Goal: Book appointment/travel/reservation

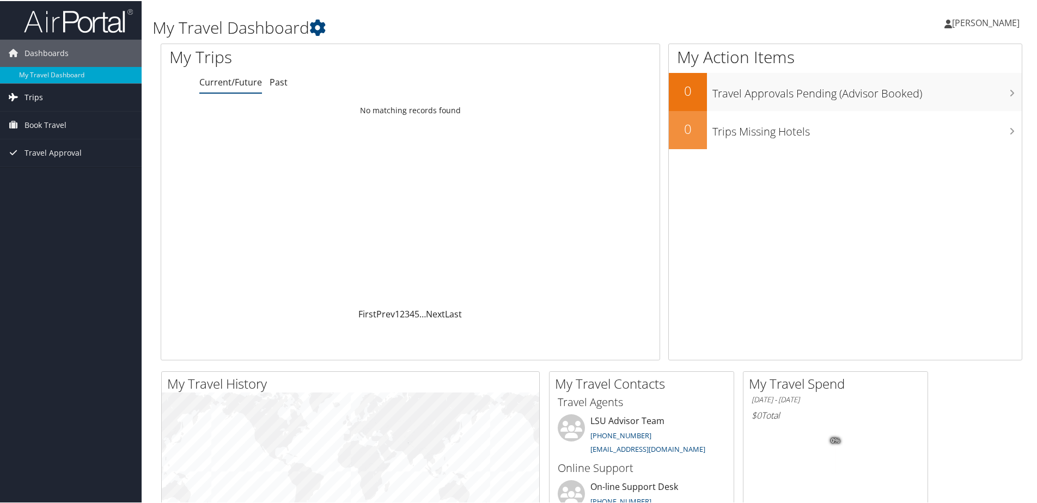
click at [21, 97] on icon at bounding box center [13, 96] width 16 height 16
click at [37, 165] on span "Book Travel" at bounding box center [46, 173] width 42 height 27
click at [54, 216] on link "Book/Manage Online Trips" at bounding box center [71, 211] width 142 height 16
